Goal: Find specific page/section: Find specific page/section

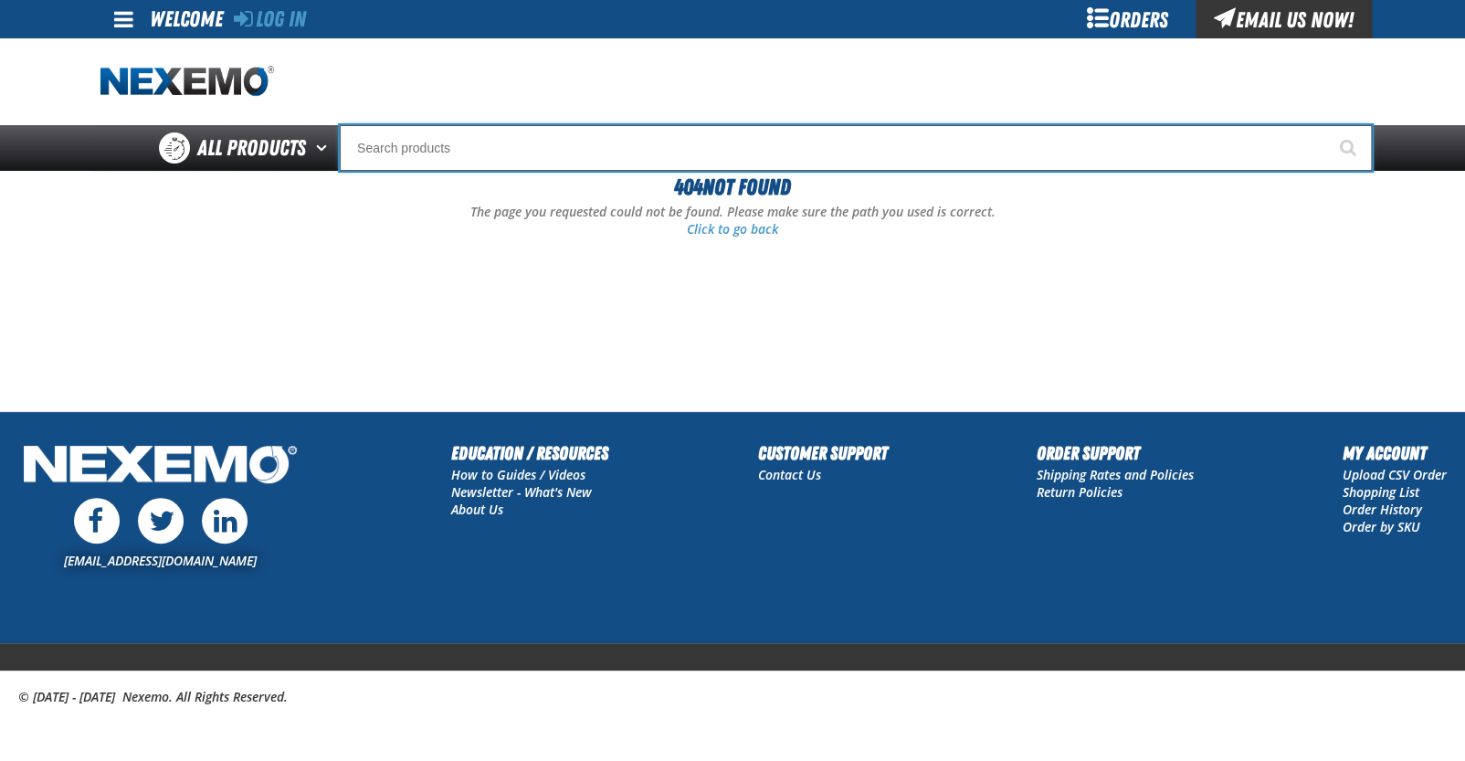
click at [1025, 145] on input "Search" at bounding box center [856, 148] width 1032 height 46
paste input "FS650"
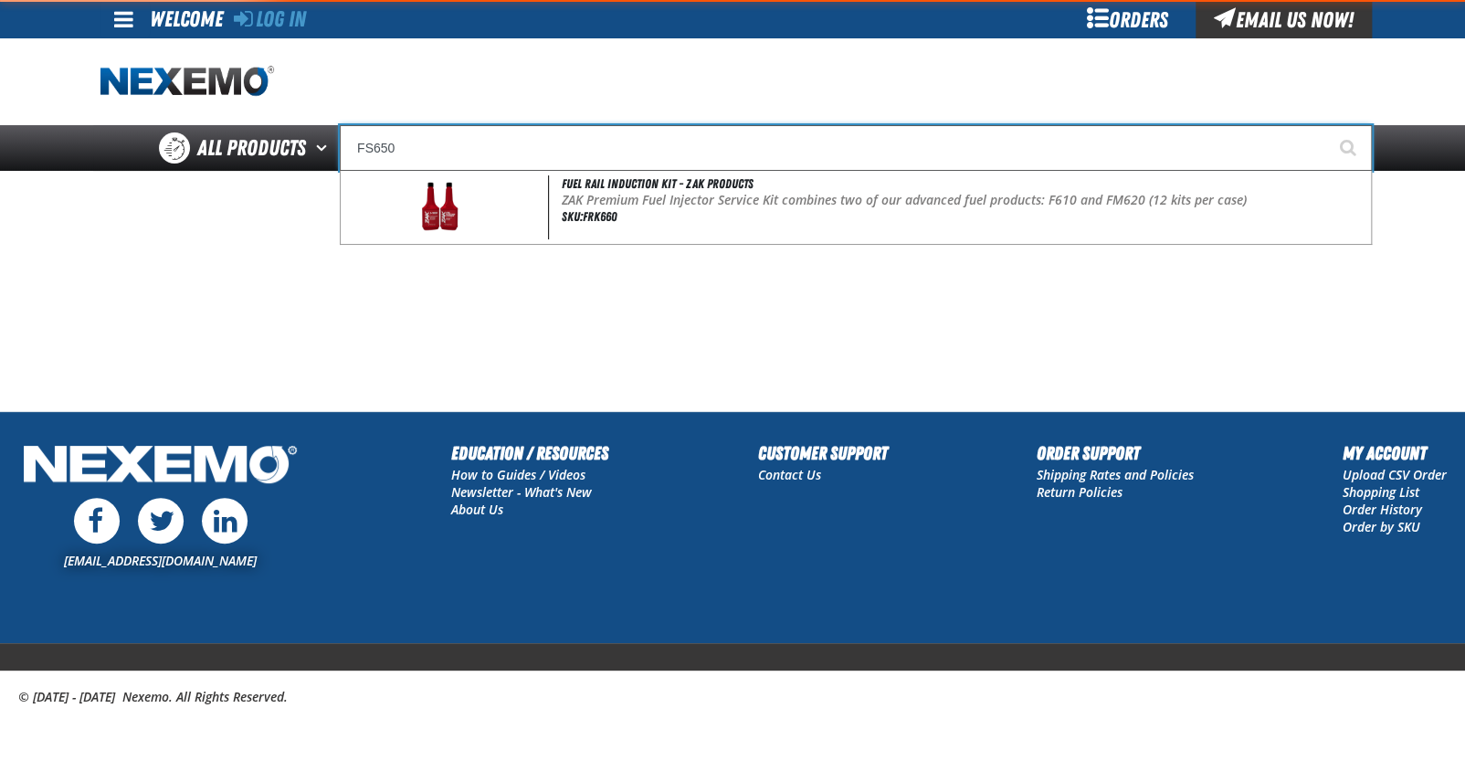
type input "FS650"
click at [1327, 125] on button "Start Searching" at bounding box center [1350, 148] width 46 height 46
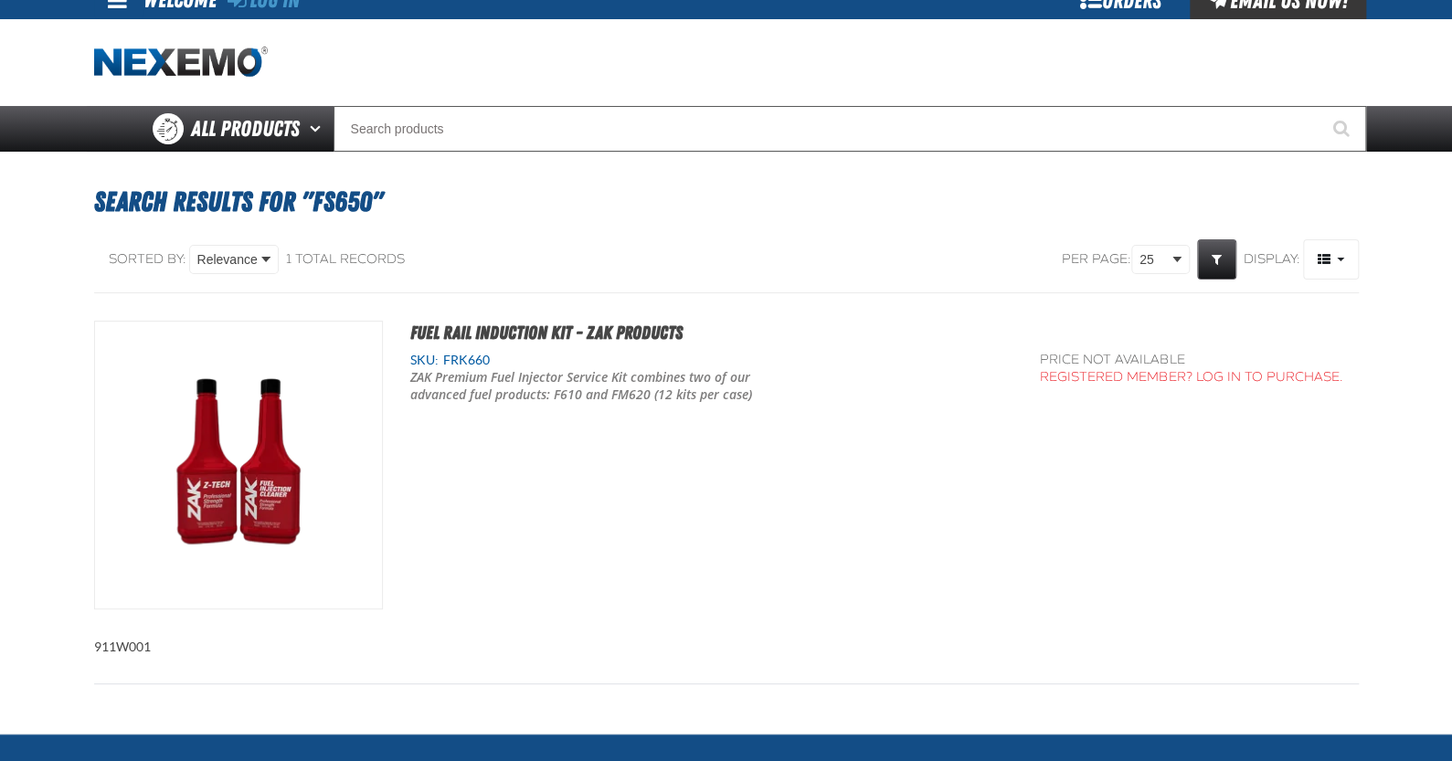
scroll to position [21, 0]
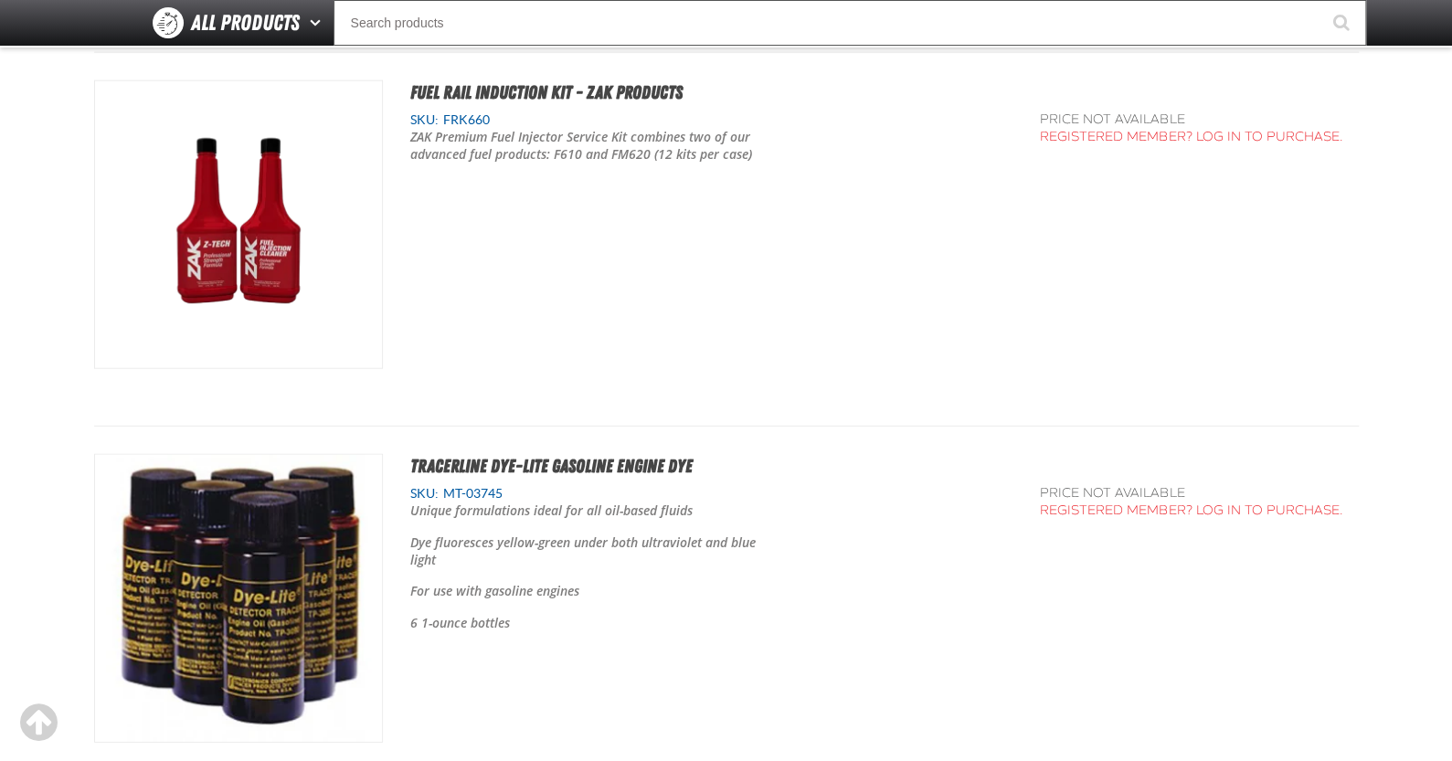
scroll to position [2164, 0]
